Goal: Transaction & Acquisition: Download file/media

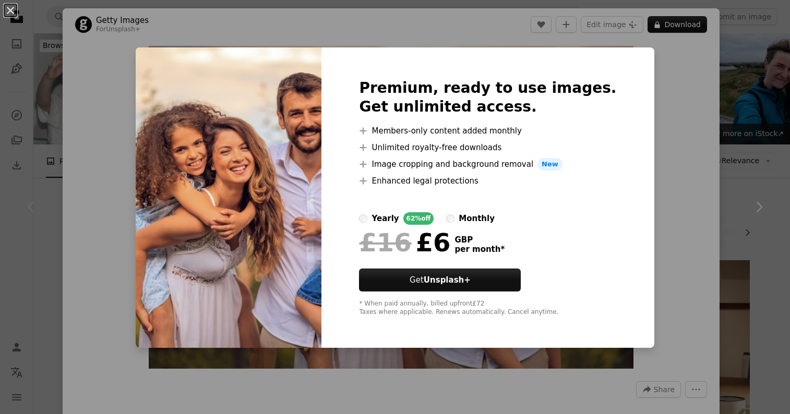
click at [457, 25] on div "An X shape Premium, ready to use images. Get unlimited access. A plus sign Memb…" at bounding box center [395, 207] width 790 height 414
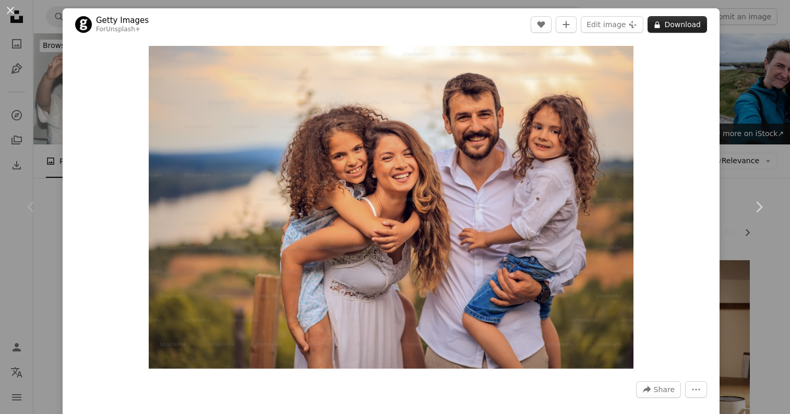
click at [658, 22] on button "A lock Download" at bounding box center [676, 24] width 59 height 17
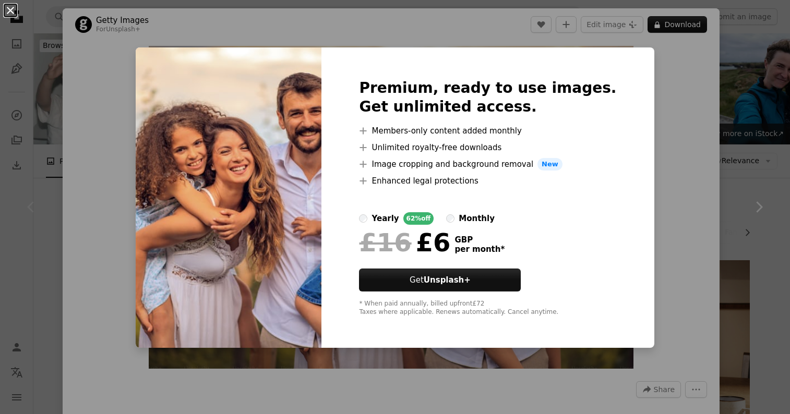
click at [14, 8] on button "An X shape" at bounding box center [10, 10] width 13 height 13
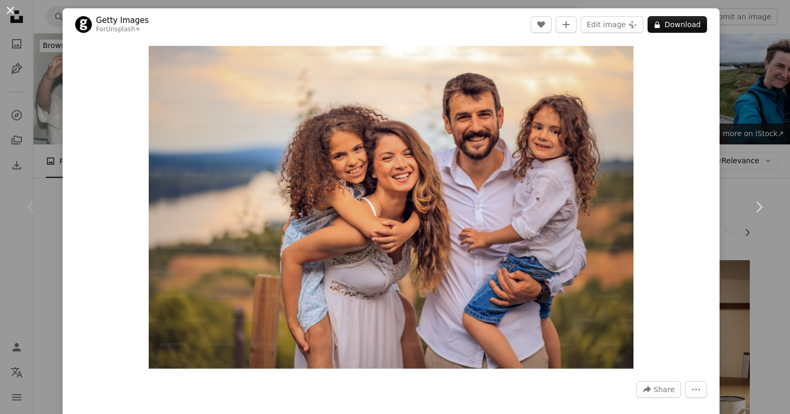
click at [15, 6] on button "An X shape" at bounding box center [10, 10] width 13 height 13
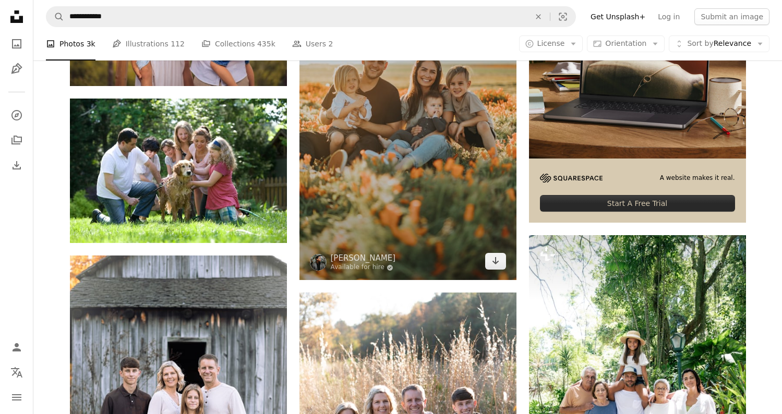
scroll to position [313, 0]
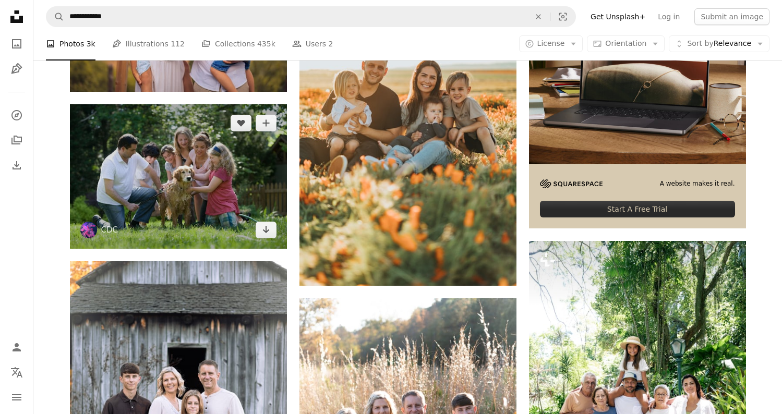
click at [226, 154] on img at bounding box center [178, 176] width 217 height 144
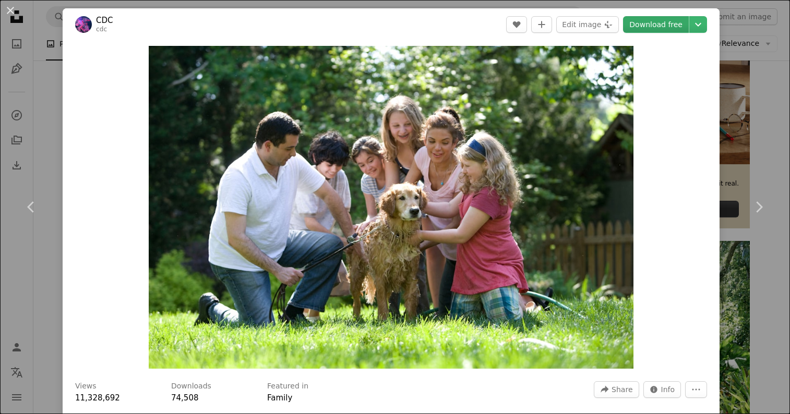
click at [666, 24] on link "Download free" at bounding box center [656, 24] width 66 height 17
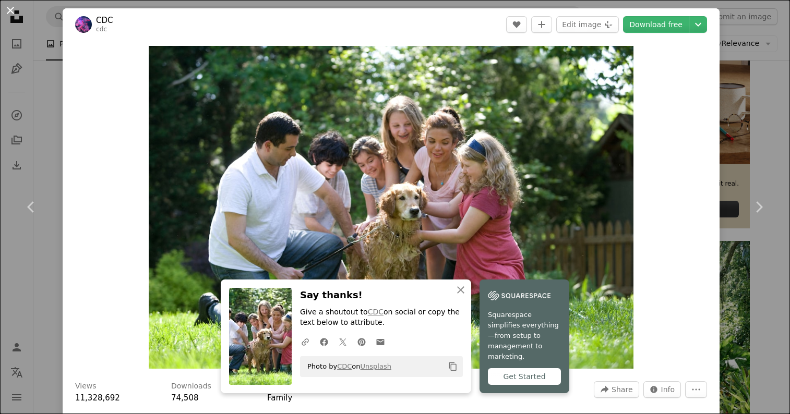
click at [11, 12] on button "An X shape" at bounding box center [10, 10] width 13 height 13
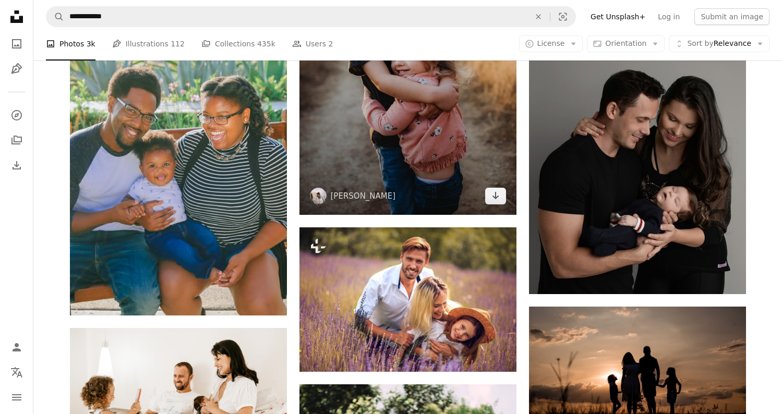
scroll to position [1669, 0]
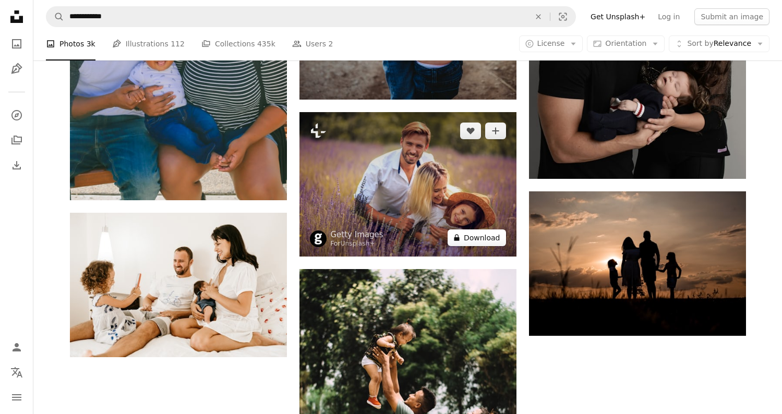
click at [483, 235] on button "A lock Download" at bounding box center [476, 237] width 58 height 17
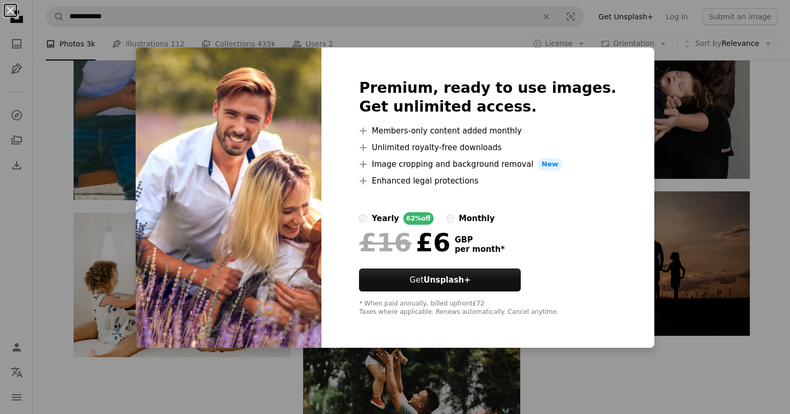
click at [10, 13] on button "An X shape" at bounding box center [10, 10] width 13 height 13
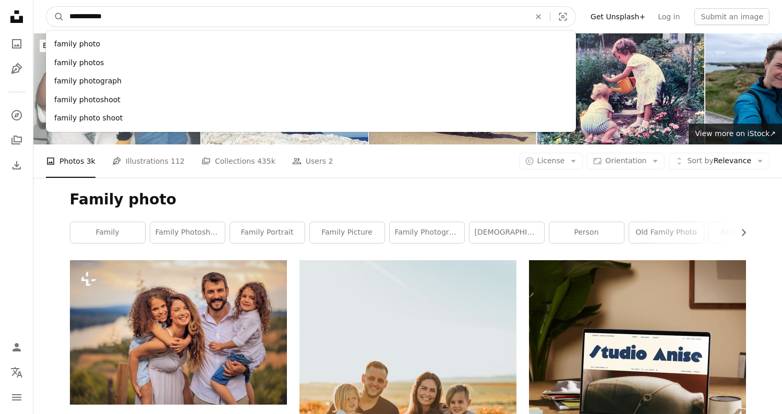
drag, startPoint x: 132, startPoint y: 18, endPoint x: 41, endPoint y: 7, distance: 91.9
click at [41, 7] on nav "**********" at bounding box center [407, 16] width 748 height 33
type input "**********"
click at [46, 7] on button "A magnifying glass" at bounding box center [55, 17] width 18 height 20
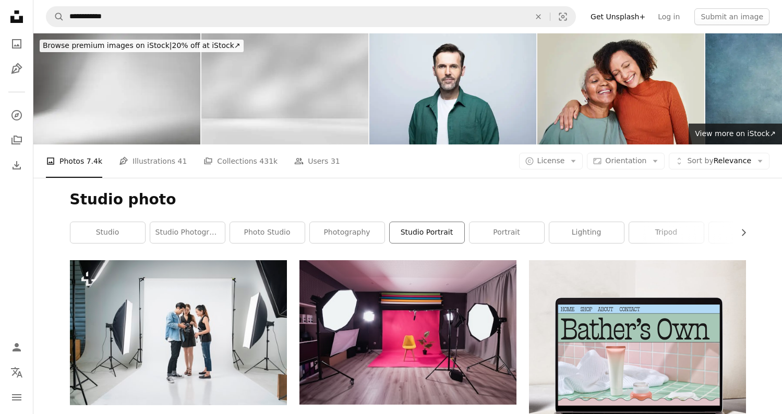
click at [423, 233] on link "studio portrait" at bounding box center [427, 232] width 75 height 21
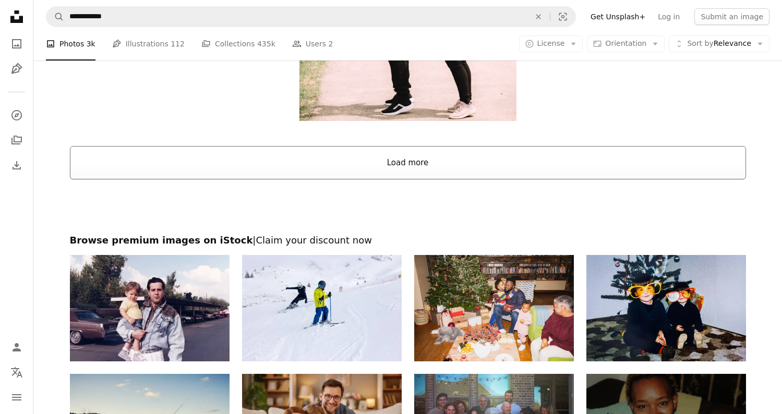
scroll to position [2138, 0]
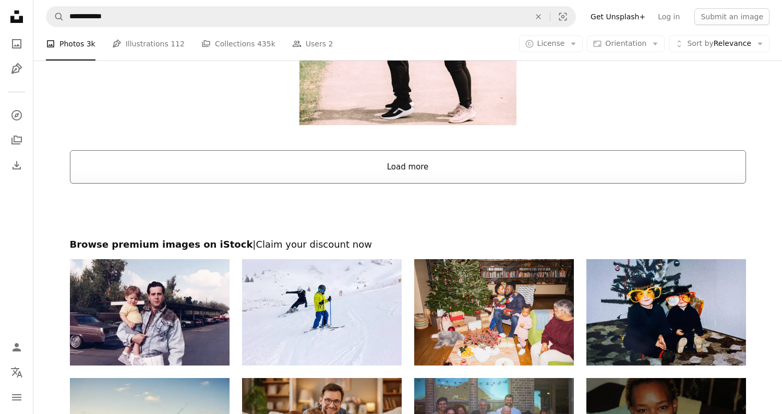
click at [348, 167] on button "Load more" at bounding box center [408, 166] width 676 height 33
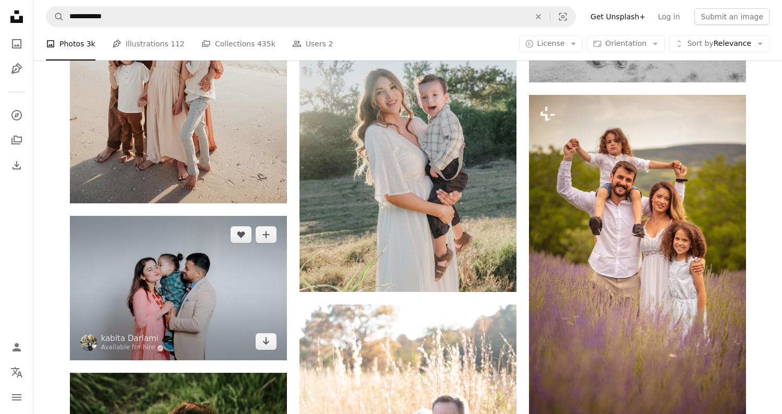
scroll to position [3233, 0]
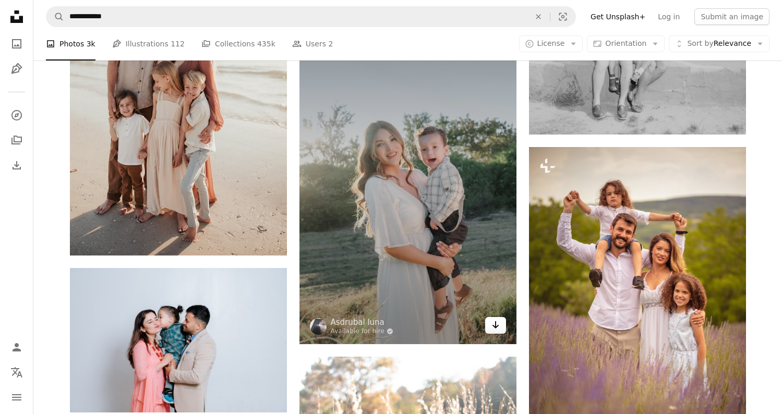
click at [494, 326] on icon "Download" at bounding box center [495, 324] width 7 height 7
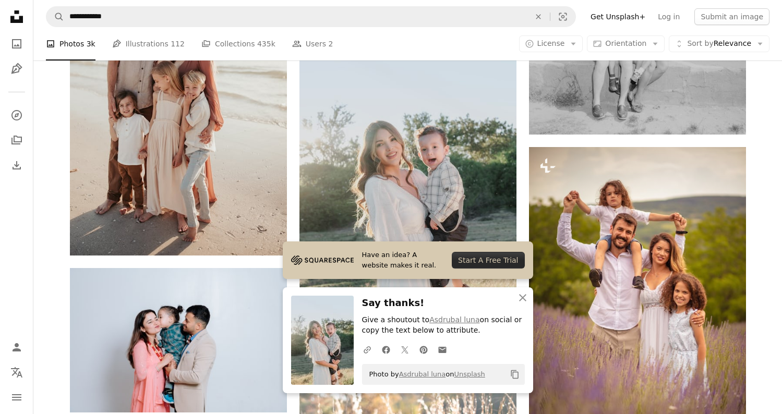
drag, startPoint x: 776, startPoint y: 81, endPoint x: 773, endPoint y: 75, distance: 7.2
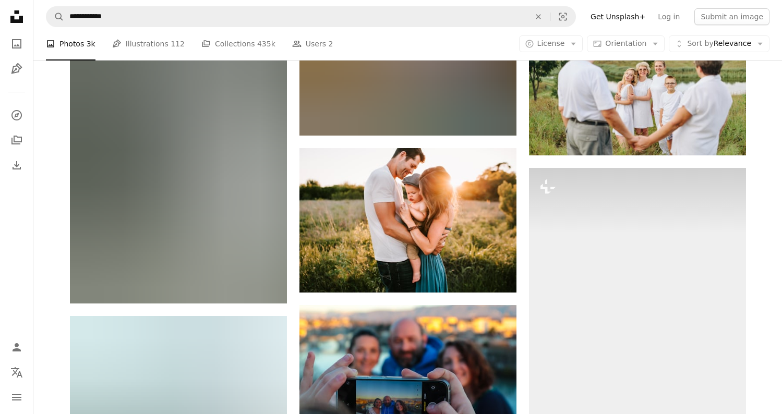
scroll to position [5423, 0]
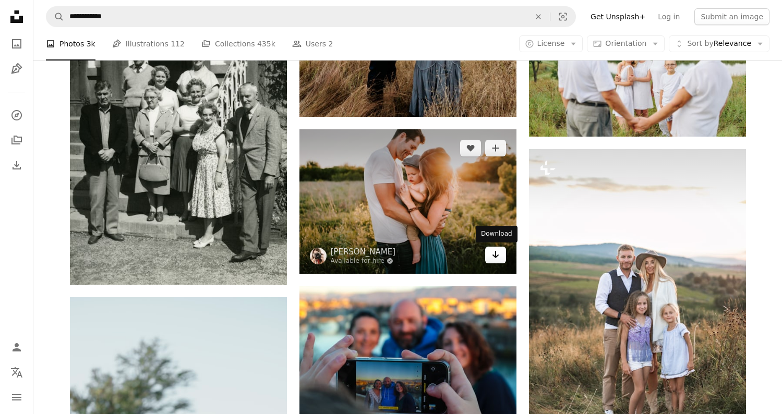
click at [497, 254] on icon "Arrow pointing down" at bounding box center [495, 254] width 8 height 13
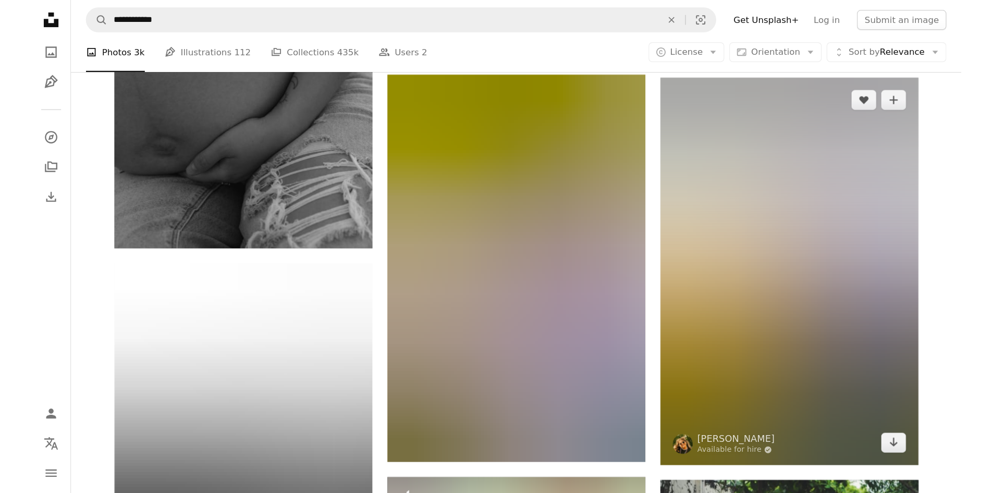
scroll to position [11906, 0]
